Goal: Task Accomplishment & Management: Complete application form

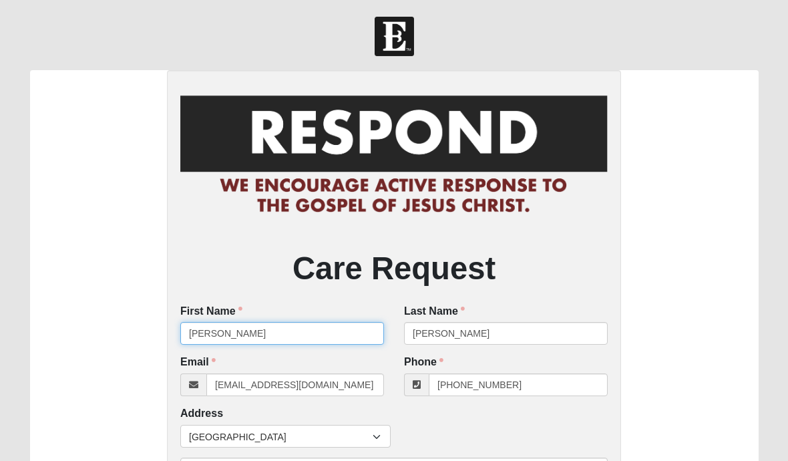
click at [234, 337] on input "[PERSON_NAME]" at bounding box center [282, 333] width 204 height 23
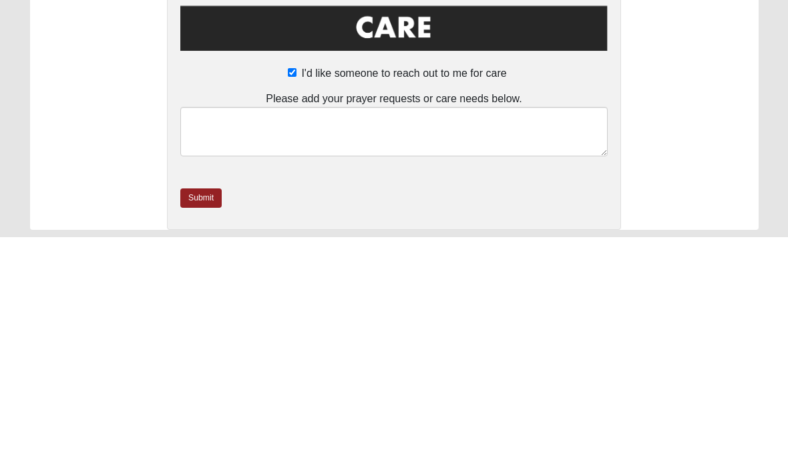
scroll to position [453, 0]
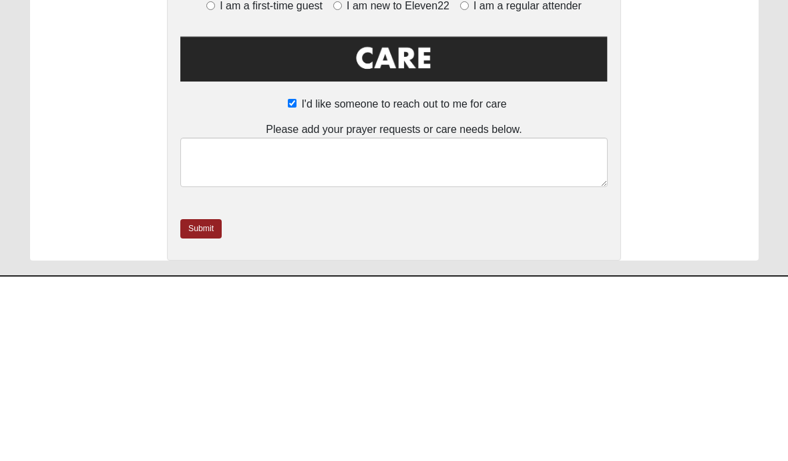
click at [695, 153] on div "Care Request First Name [PERSON_NAME] First Name is required. Last Name [PERSON…" at bounding box center [394, 30] width 729 height 827
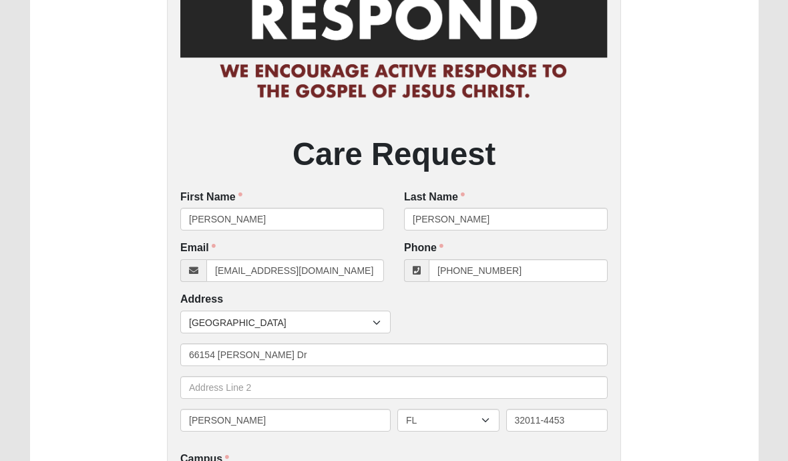
scroll to position [113, 0]
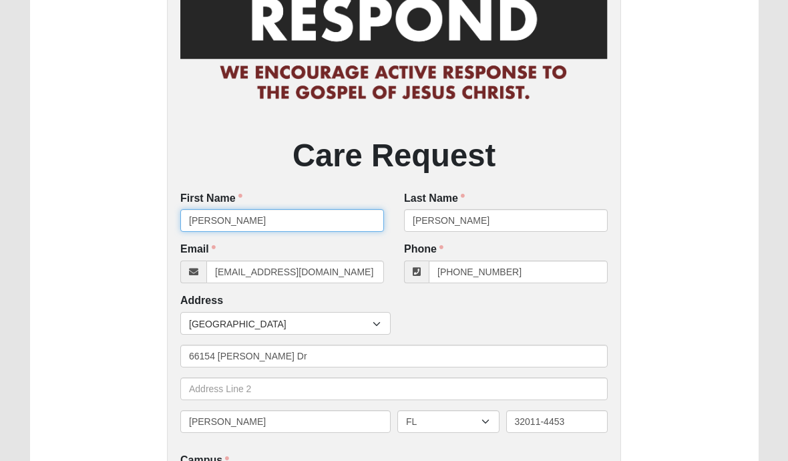
click at [230, 215] on input "[PERSON_NAME]" at bounding box center [282, 220] width 204 height 23
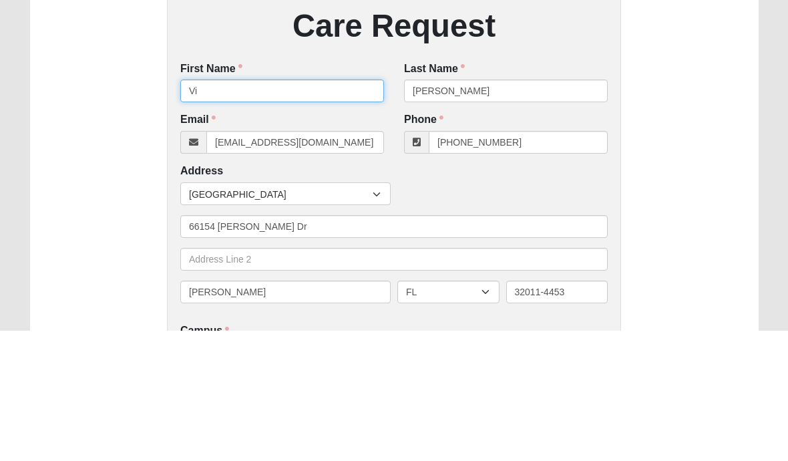
type input "V"
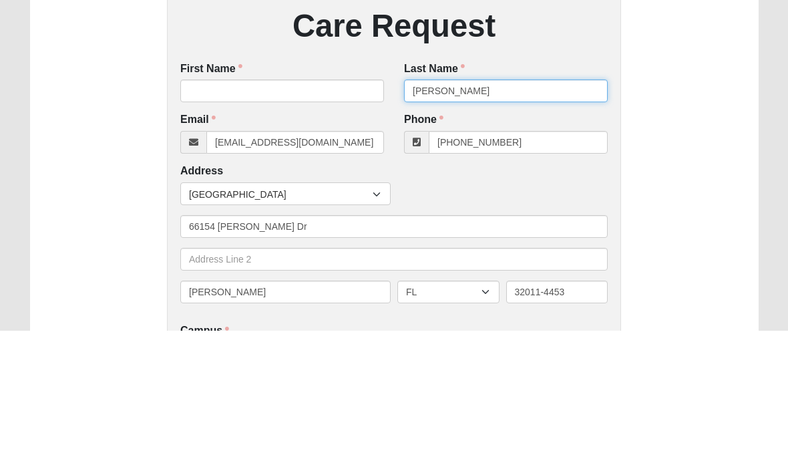
click at [471, 210] on input "[PERSON_NAME]" at bounding box center [506, 221] width 204 height 23
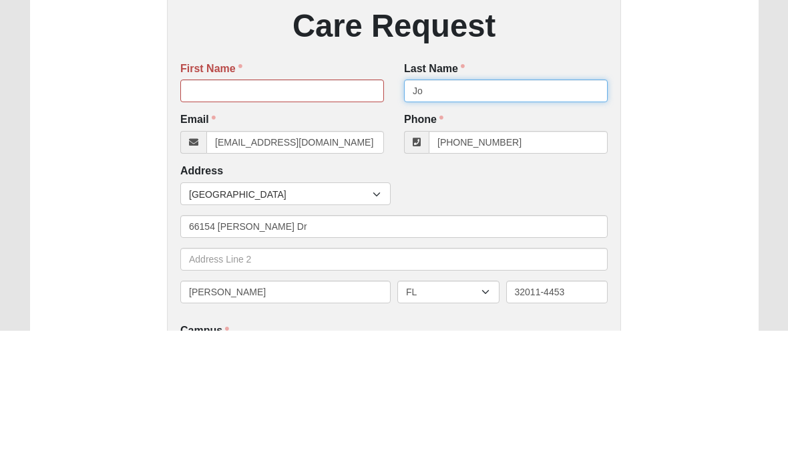
type input "J"
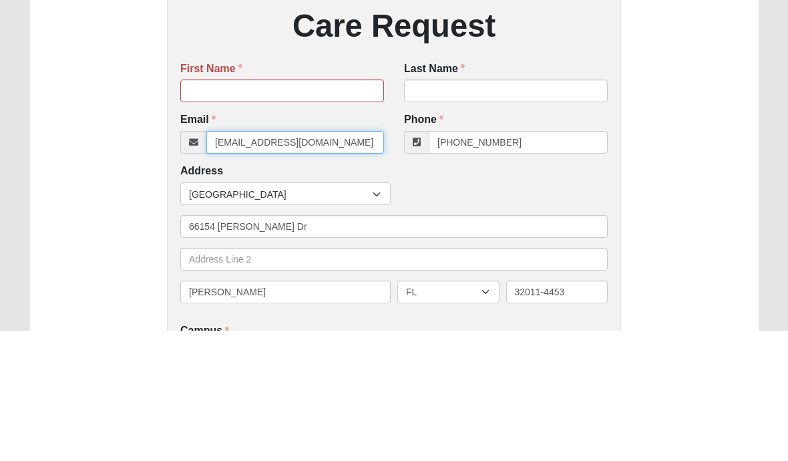
click at [335, 261] on input "[EMAIL_ADDRESS][DOMAIN_NAME]" at bounding box center [295, 272] width 178 height 23
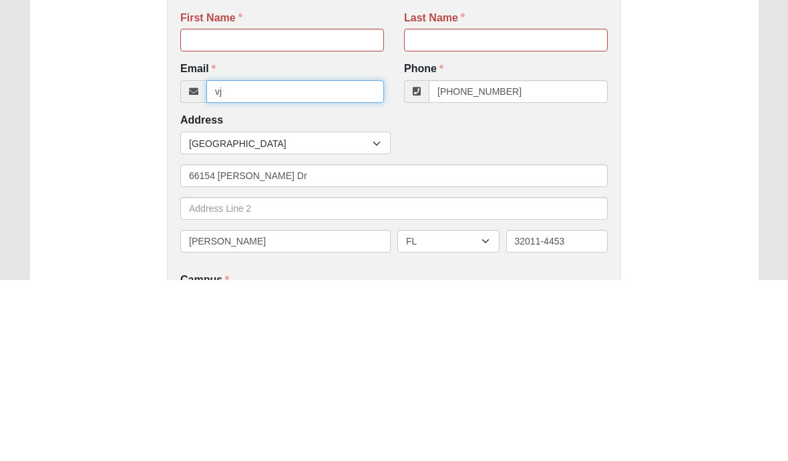
type input "v"
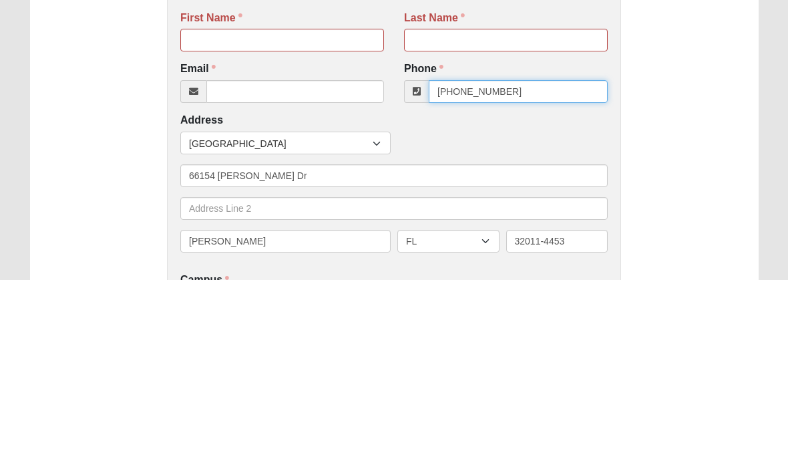
click at [518, 261] on input "[PHONE_NUMBER]" at bounding box center [518, 272] width 179 height 23
type input "("
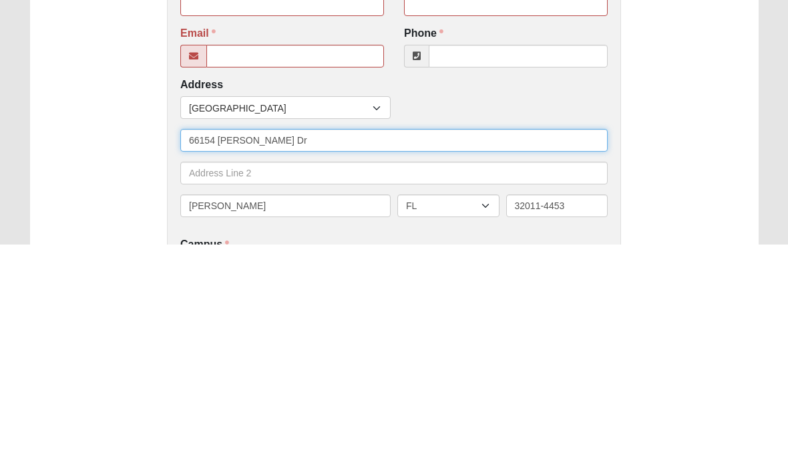
click at [274, 345] on input "66154 [PERSON_NAME] Dr" at bounding box center [393, 356] width 427 height 23
type input "6"
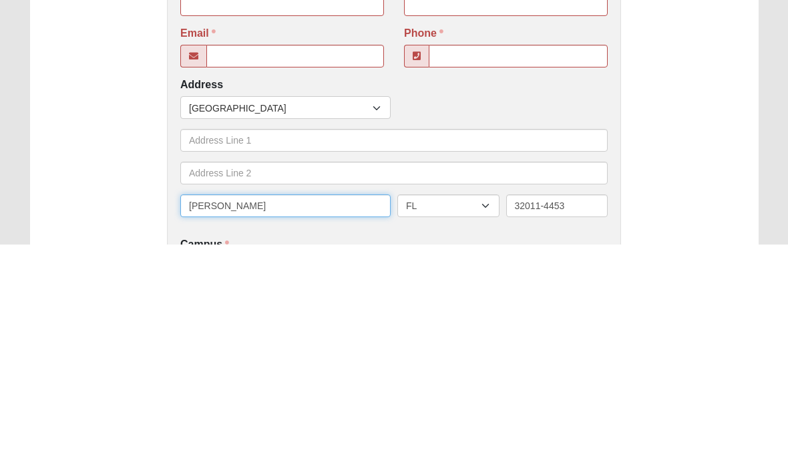
click at [241, 411] on input "[PERSON_NAME]" at bounding box center [285, 422] width 210 height 23
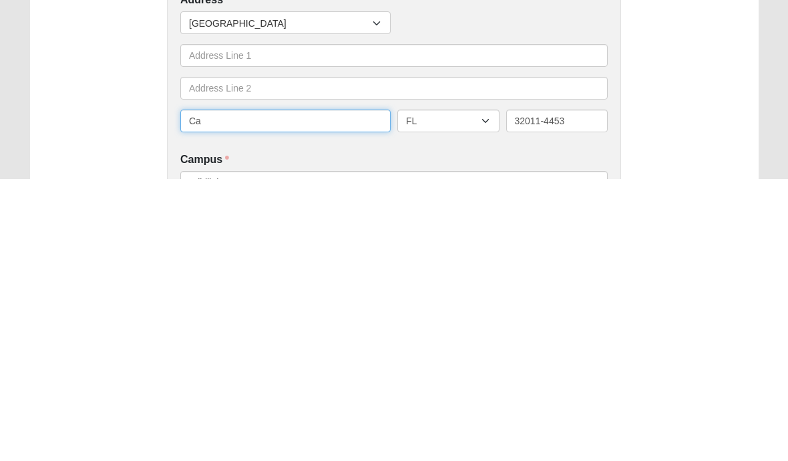
type input "C"
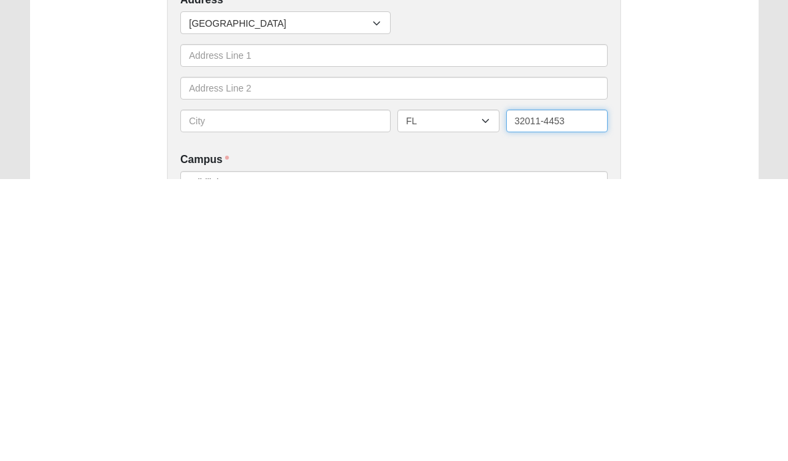
click at [575, 391] on input "32011-4453" at bounding box center [557, 402] width 102 height 23
type input "3"
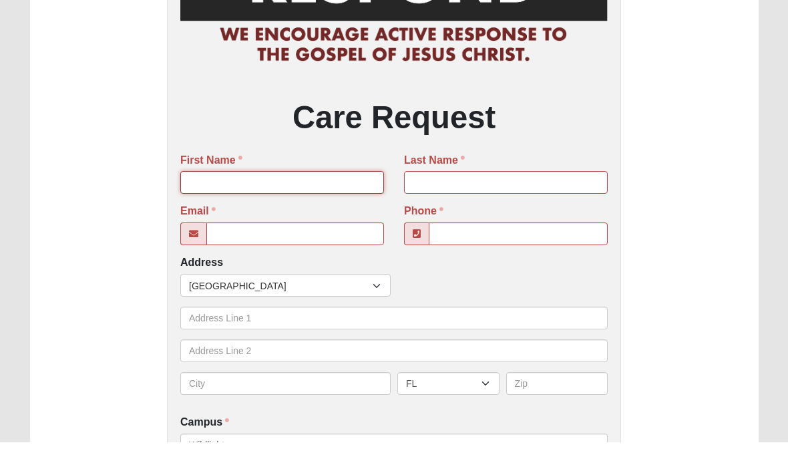
click at [202, 190] on input "First Name" at bounding box center [282, 201] width 204 height 23
type input "Lea"
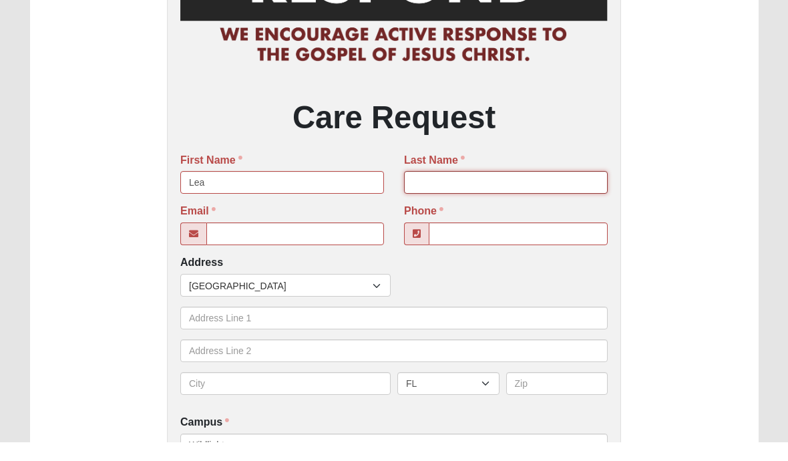
click at [449, 190] on input "Last Name" at bounding box center [506, 201] width 204 height 23
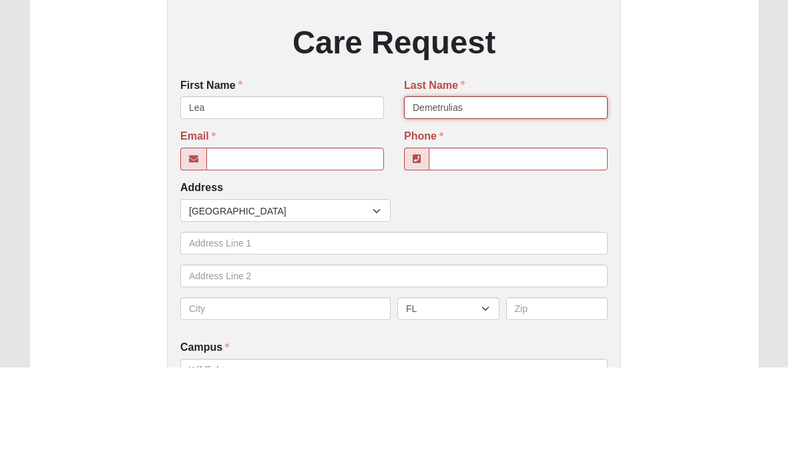
type input "Demetrulias"
click at [226, 242] on input "Email" at bounding box center [295, 253] width 178 height 23
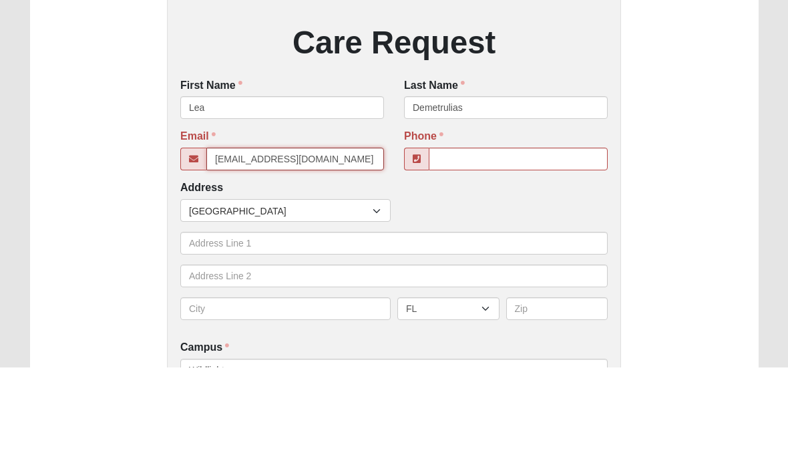
type input "[EMAIL_ADDRESS][DOMAIN_NAME]"
click at [442, 242] on input "Phone" at bounding box center [518, 253] width 179 height 23
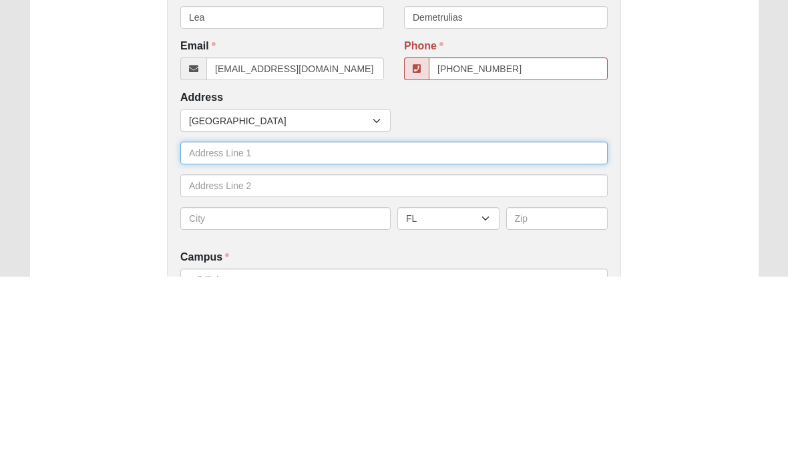
click at [207, 326] on input "text" at bounding box center [393, 337] width 427 height 23
type input "[PHONE_NUMBER]"
type input "87294 trinity circle"
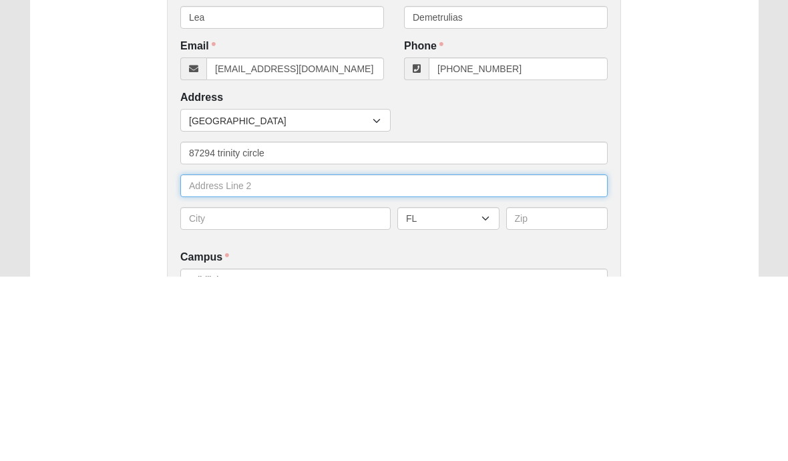
click at [208, 359] on input "text" at bounding box center [393, 370] width 427 height 23
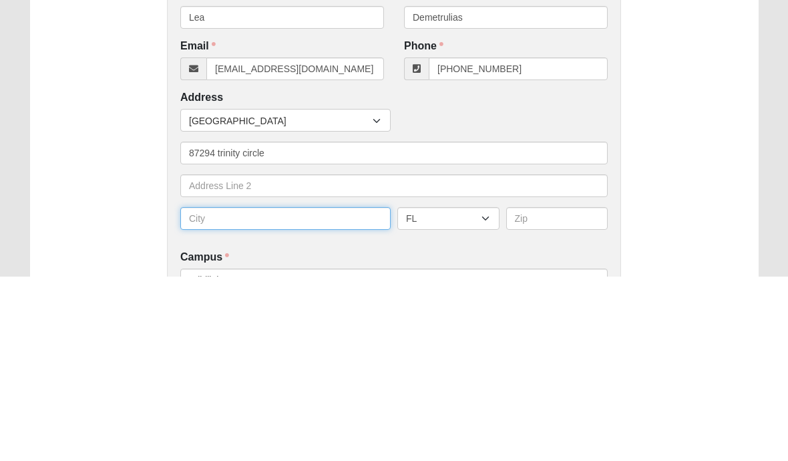
click at [213, 391] on input "text" at bounding box center [285, 402] width 210 height 23
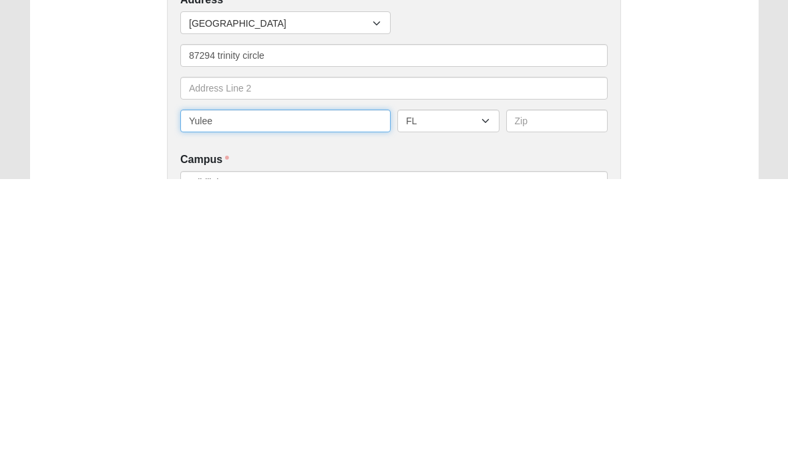
type input "Yulee"
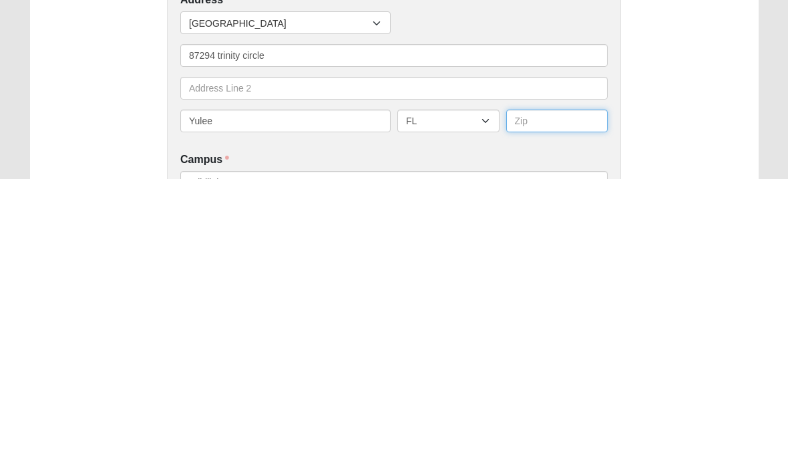
click at [538, 391] on input "text" at bounding box center [557, 402] width 102 height 23
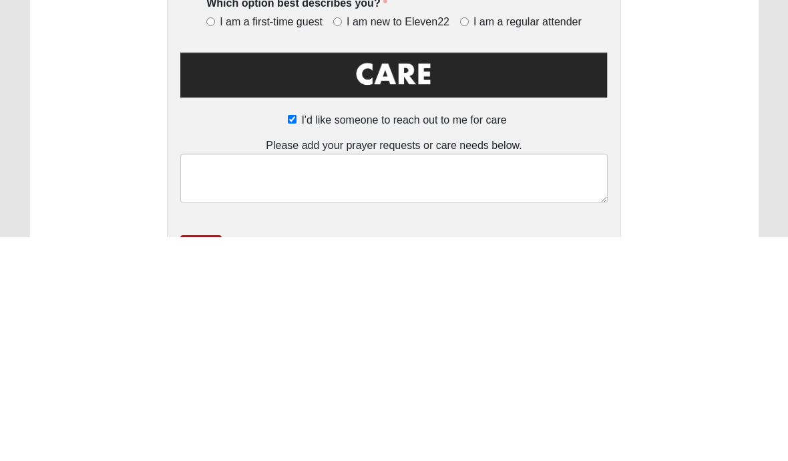
scroll to position [409, 0]
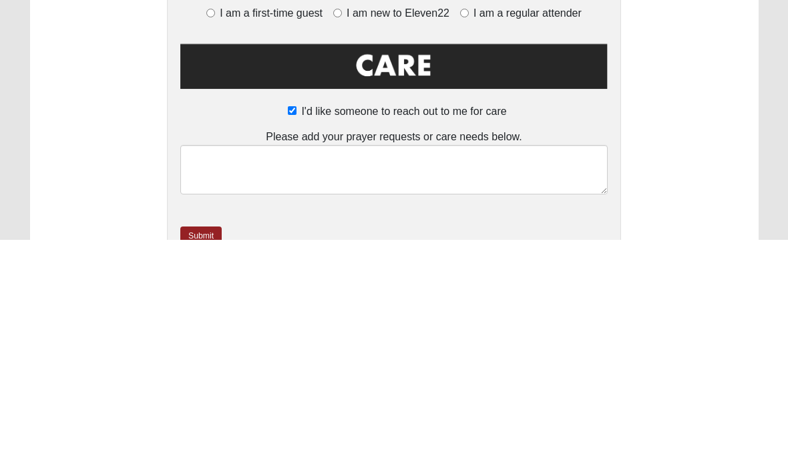
type input "32097"
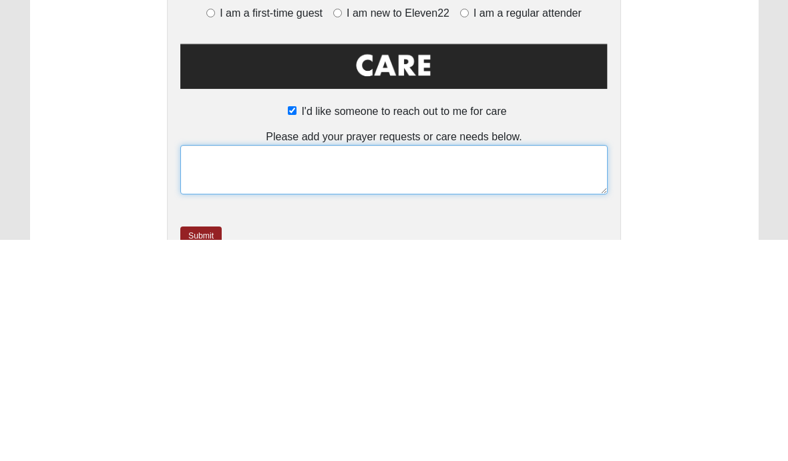
click at [225, 366] on textarea at bounding box center [393, 390] width 427 height 49
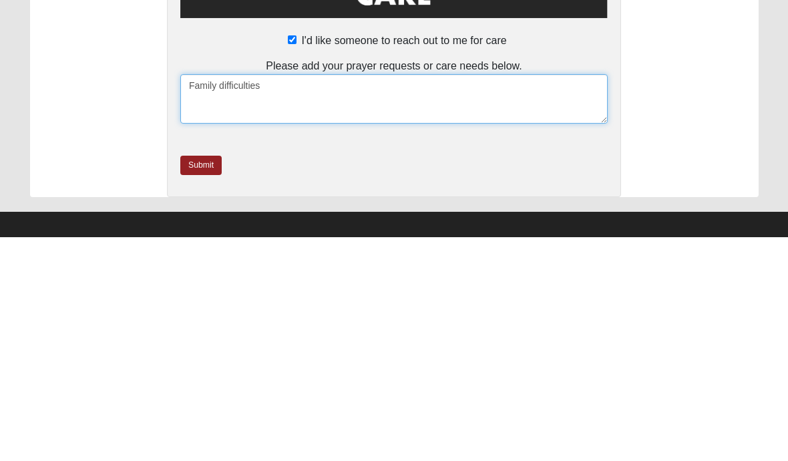
scroll to position [478, 0]
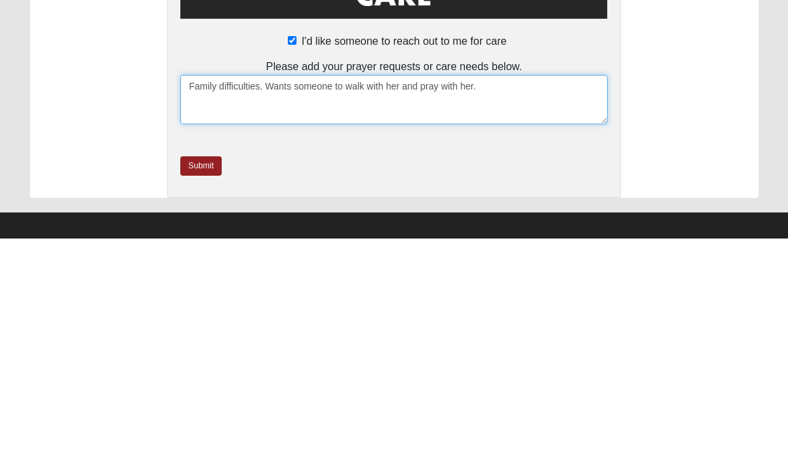
click at [325, 297] on textarea "Family difficulties. Wants someone to walk with her and pray with her." at bounding box center [393, 321] width 427 height 49
click at [294, 297] on textarea "Family difficulties. Wants Godly woman to walk with her and pray with her." at bounding box center [393, 321] width 427 height 49
type textarea "Family difficulties. Wants a Godly woman to walk with her and pray with her."
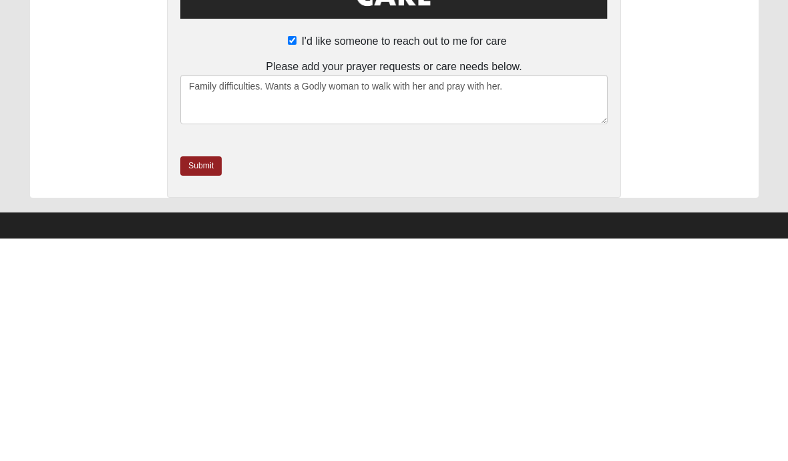
click at [201, 379] on link "Submit" at bounding box center [200, 388] width 41 height 19
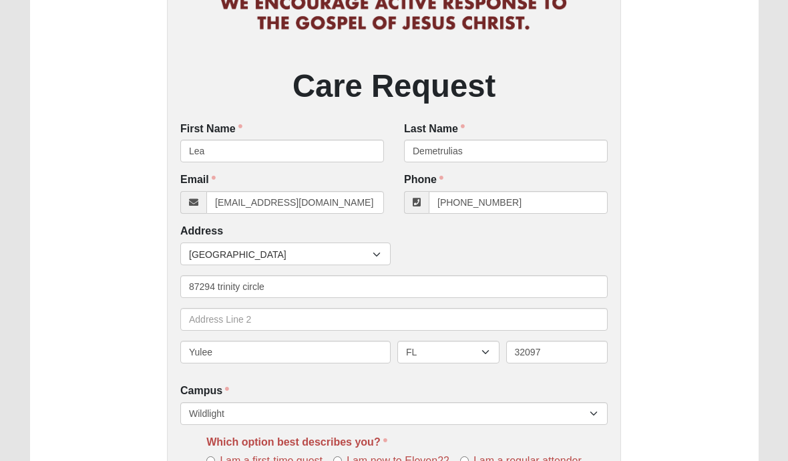
scroll to position [250, 0]
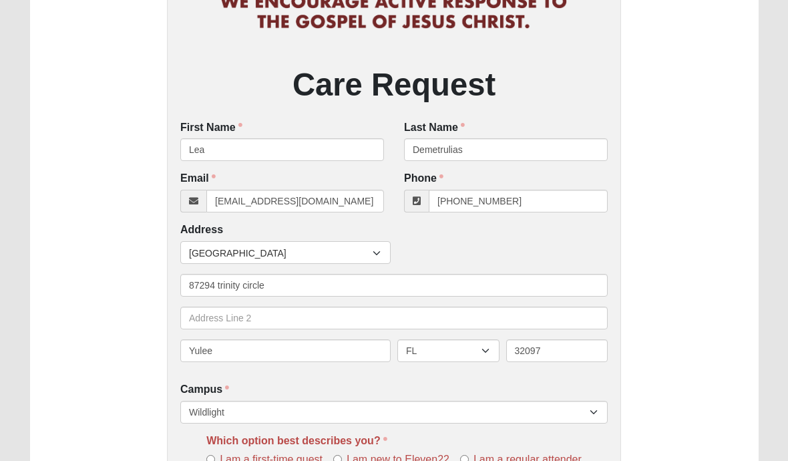
click at [467, 457] on input "I am a regular attender" at bounding box center [464, 459] width 9 height 9
radio input "true"
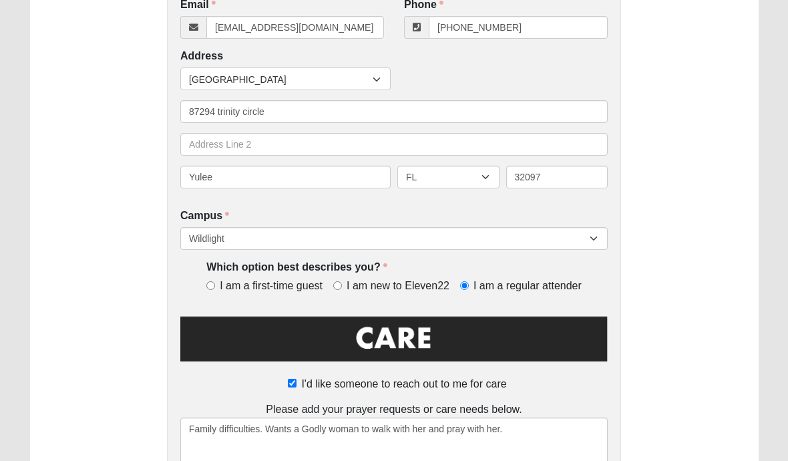
scroll to position [490, 0]
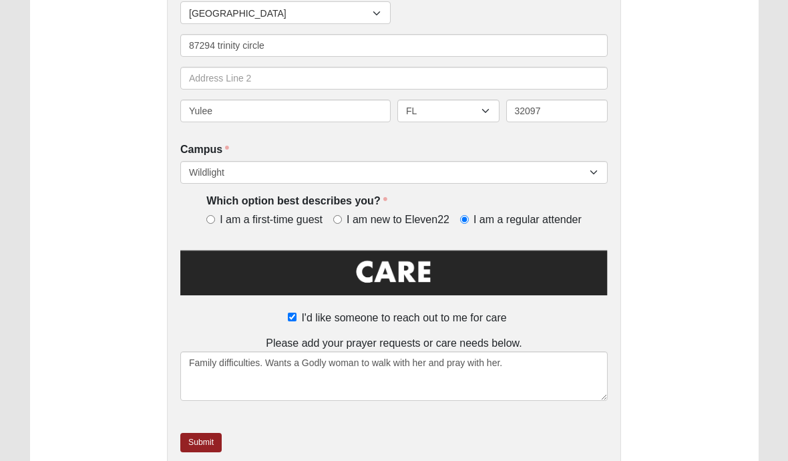
click at [203, 439] on link "Submit" at bounding box center [200, 442] width 41 height 19
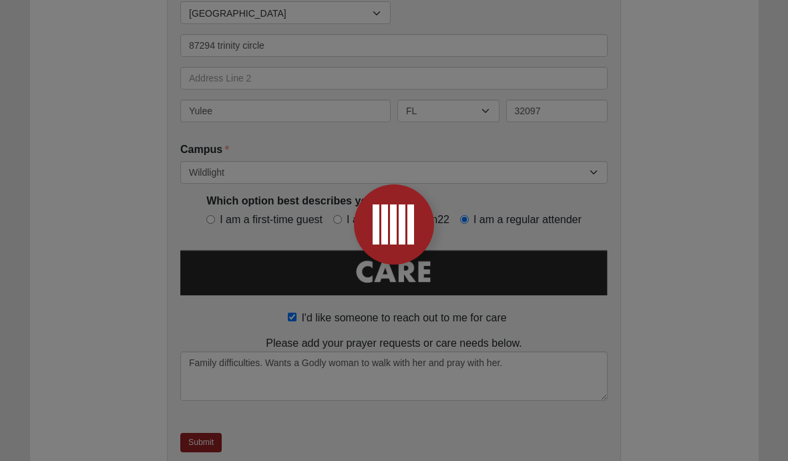
scroll to position [0, 0]
